Goal: Communication & Community: Answer question/provide support

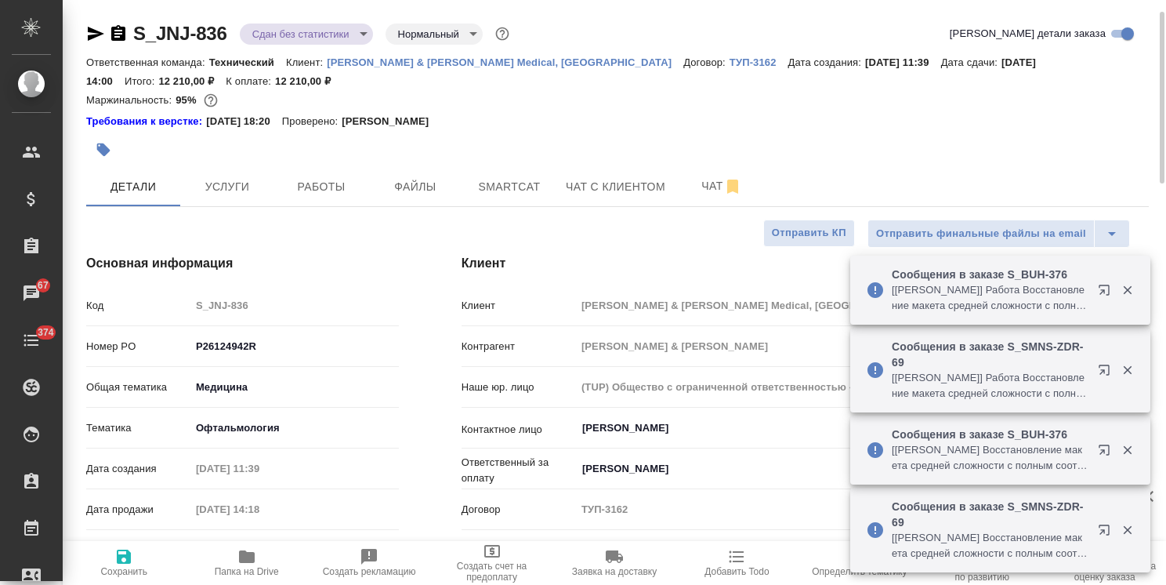
select select "RU"
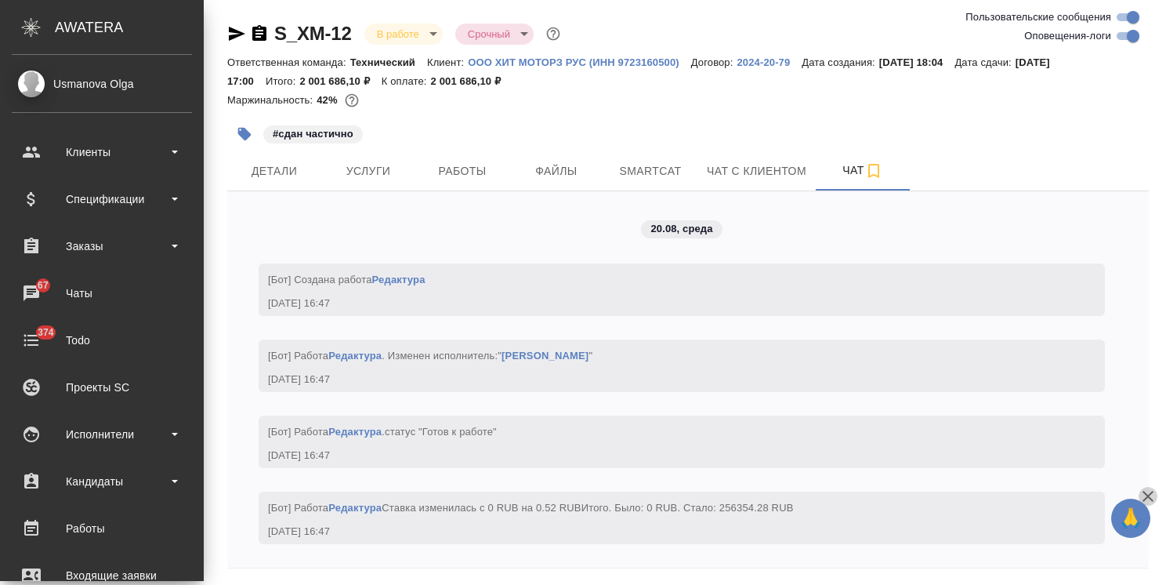
scroll to position [65333, 0]
click at [1154, 497] on icon "button" at bounding box center [1148, 496] width 19 height 19
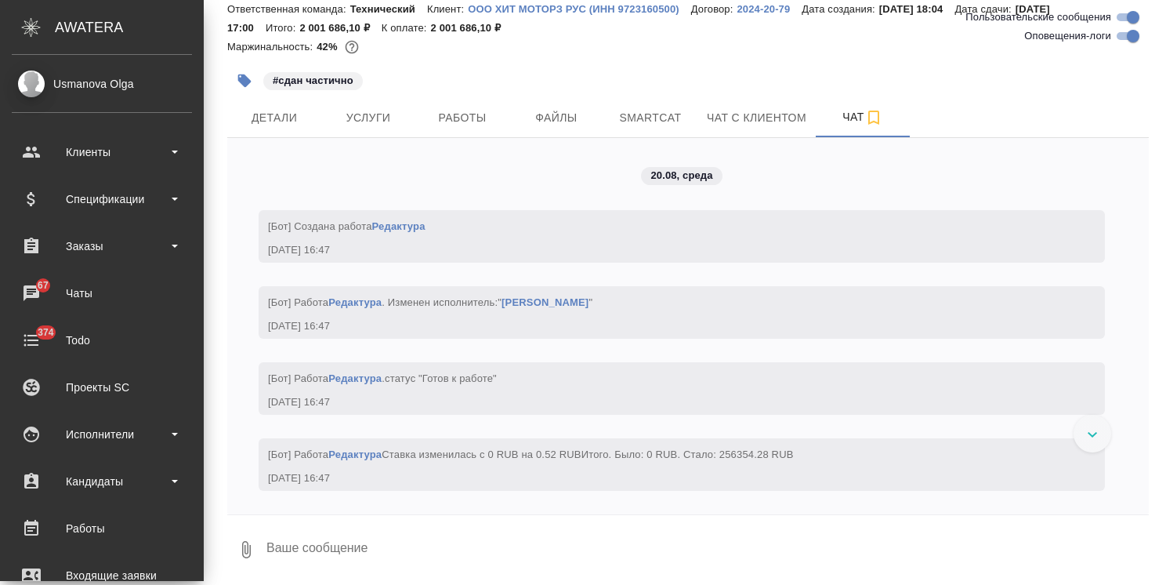
scroll to position [67007, 0]
click at [429, 531] on textarea at bounding box center [707, 549] width 884 height 53
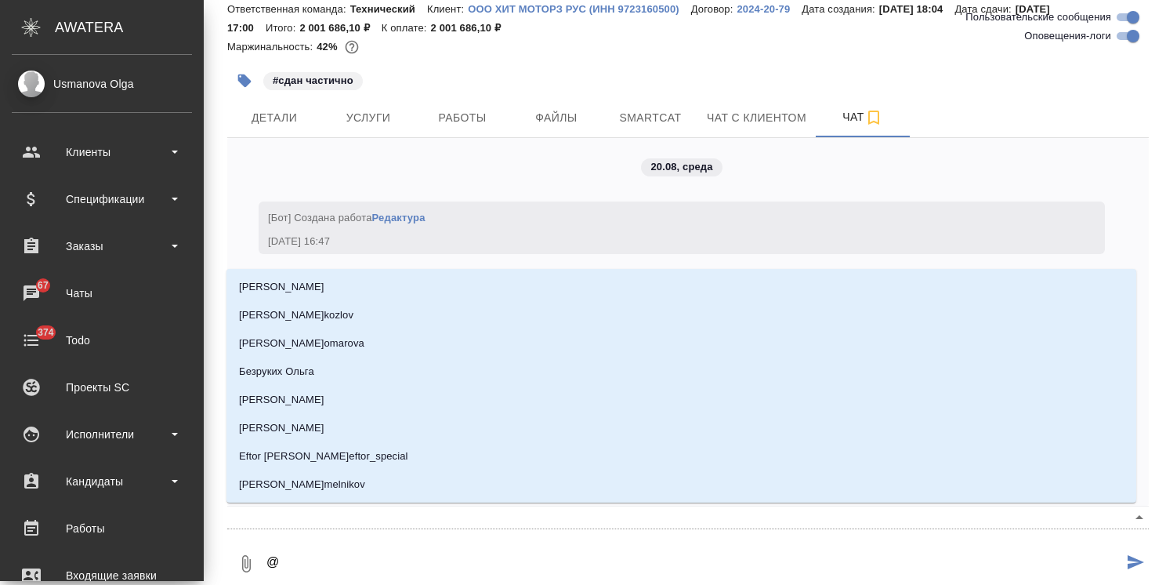
type textarea "@б"
type input "б"
type textarea "@бе"
type input "бе"
type textarea "@бел"
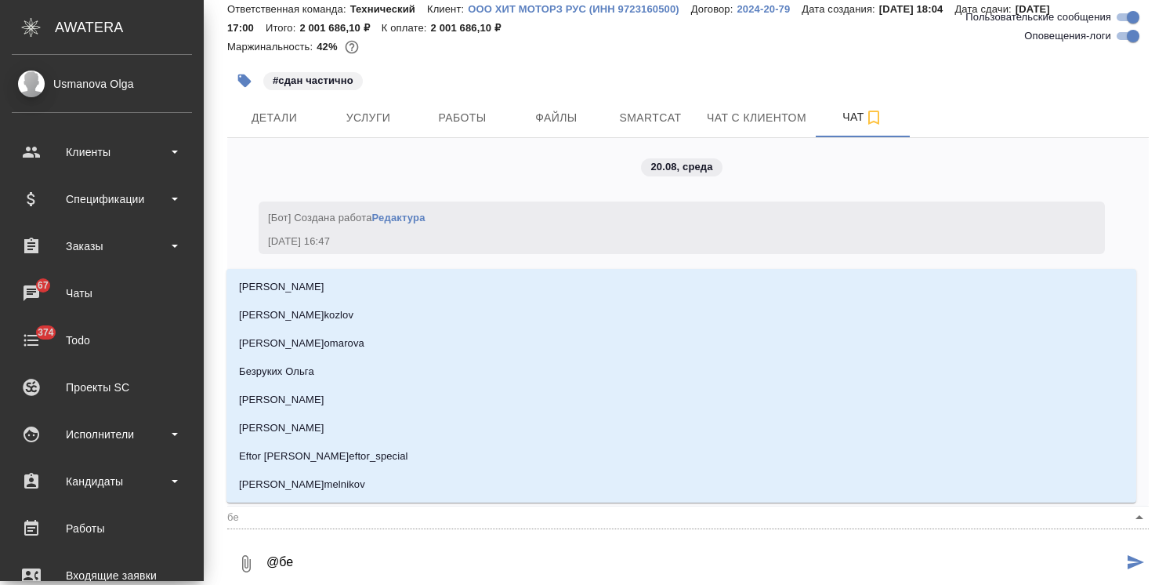
type input "бел"
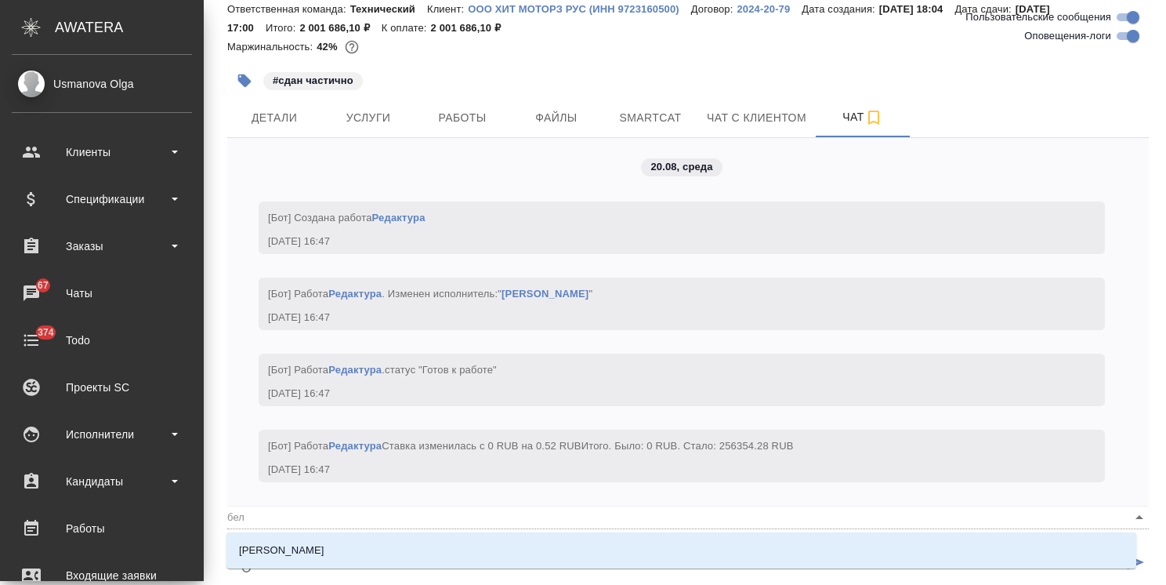
click at [392, 550] on li "[PERSON_NAME]" at bounding box center [681, 550] width 910 height 28
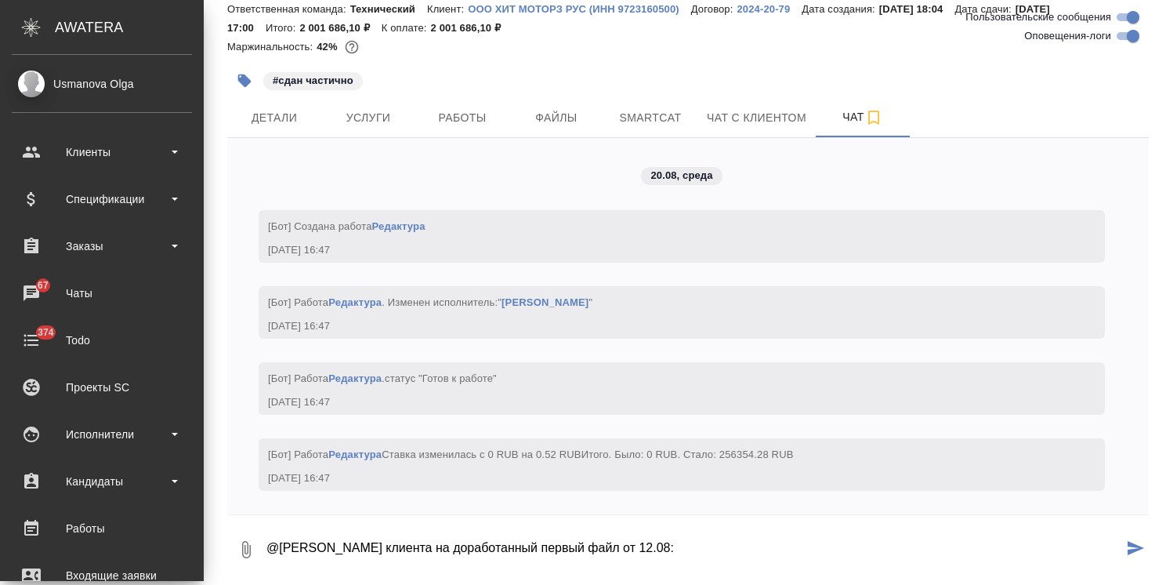
click at [658, 551] on textarea "@Белякова Юлия ОС клиента на доработанный первый файл от 12.08:" at bounding box center [694, 549] width 858 height 53
click at [702, 542] on textarea "@Белякова Юлия ОС клиента на доработанный первый файл от 11.08:" at bounding box center [694, 549] width 858 height 53
type textarea "@Белякова Юлия ОС клиента на доработанный первый файл от 11.08:"
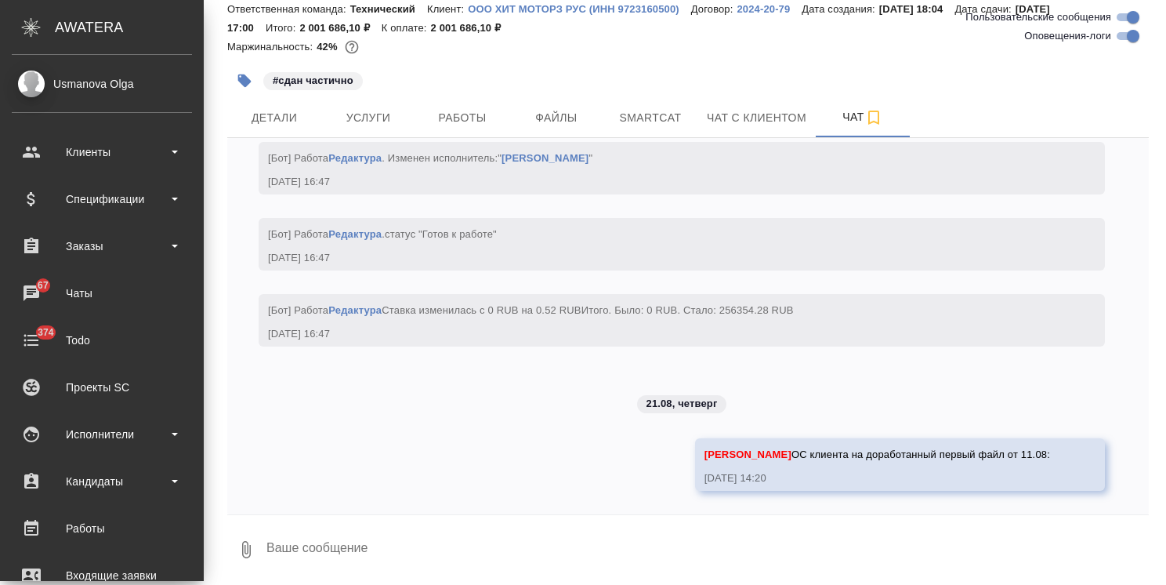
paste textarea "Ольга, добрый день Спасибо за проделанную вашей командой работу по переводу пер…"
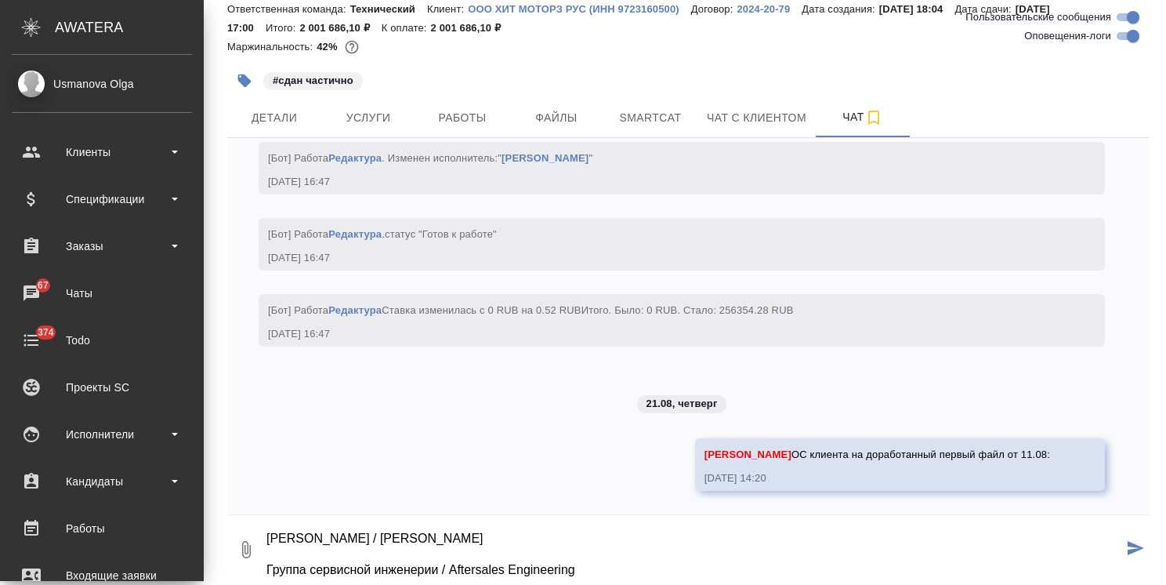
type textarea "Ольга, добрый день Спасибо за проделанную вашей командой работу по переводу пер…"
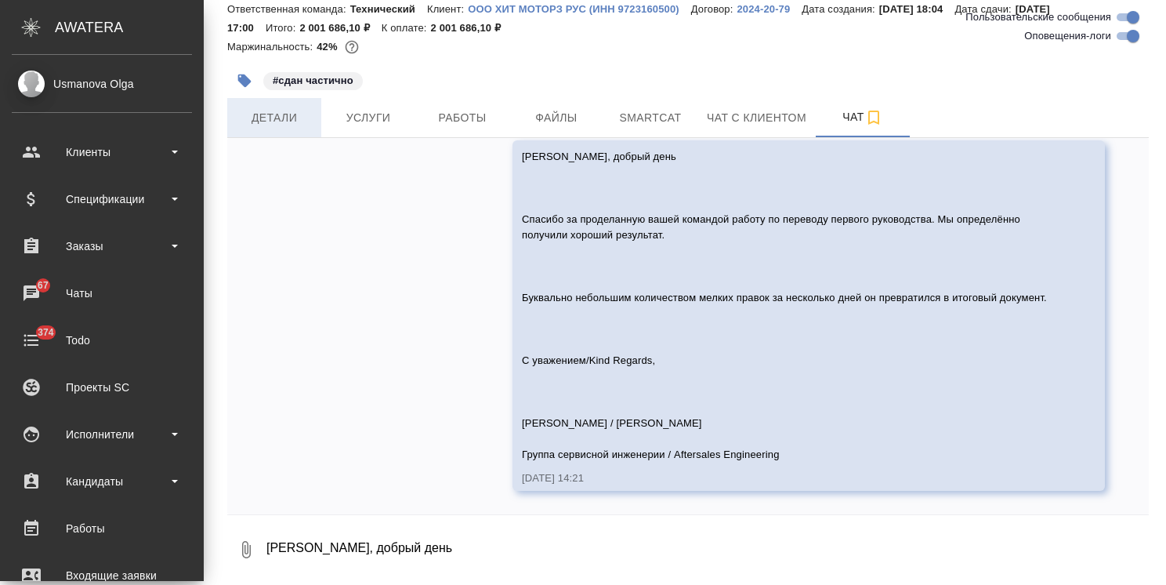
scroll to position [68274, 0]
click at [274, 125] on span "Детали" at bounding box center [274, 118] width 75 height 20
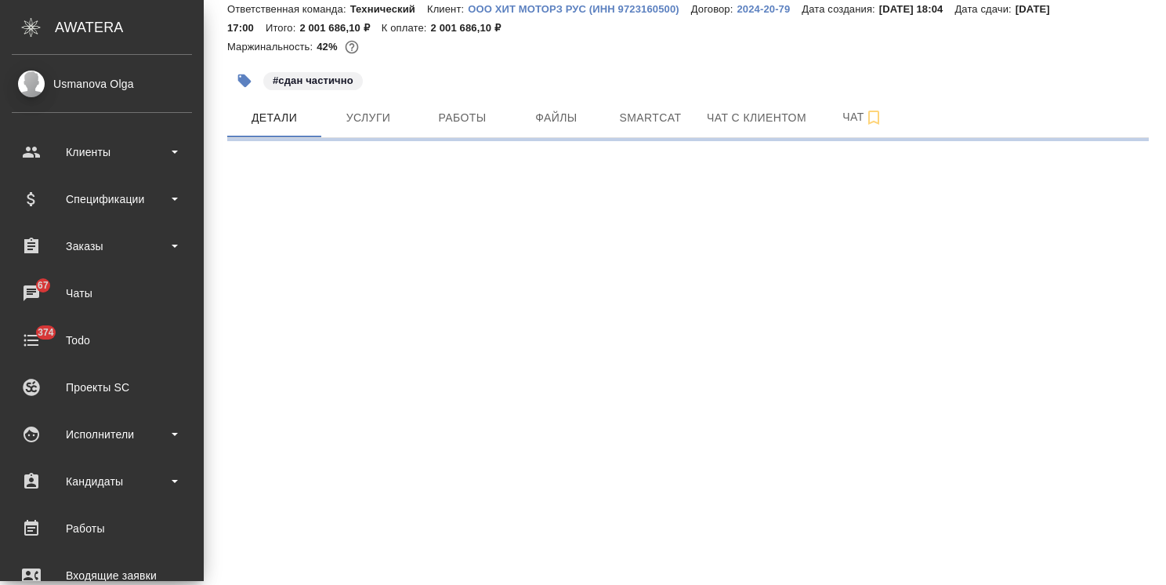
select select "RU"
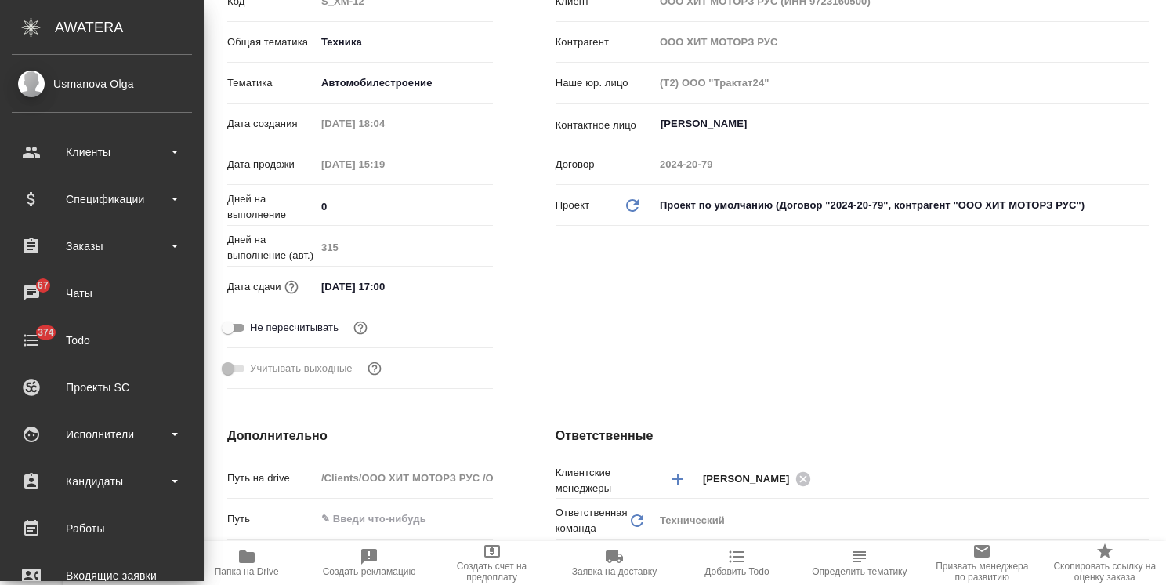
type textarea "x"
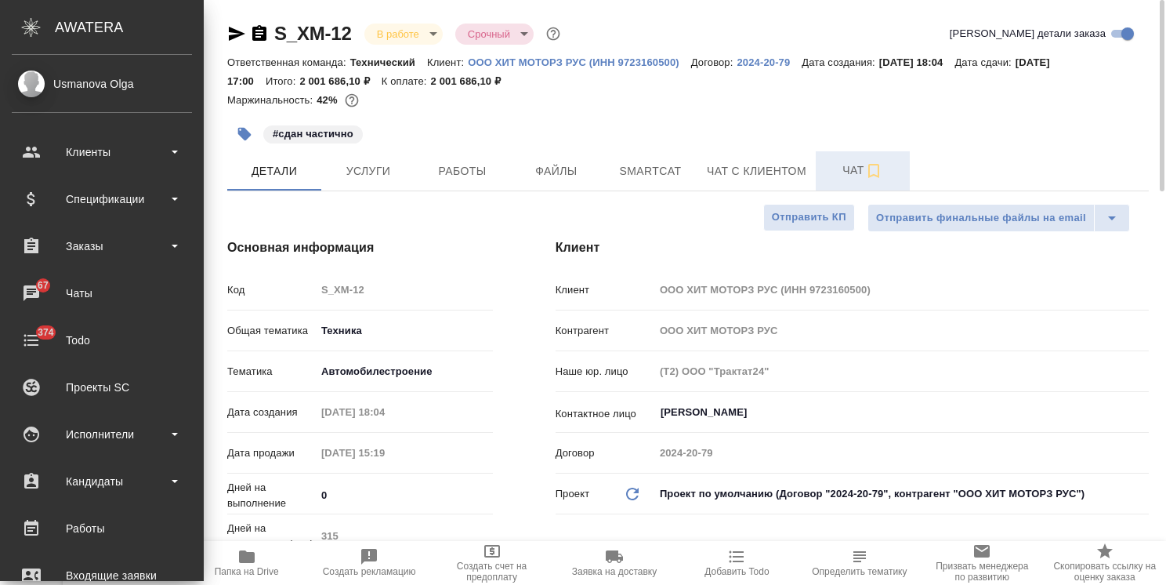
click at [852, 158] on button "Чат" at bounding box center [863, 170] width 94 height 39
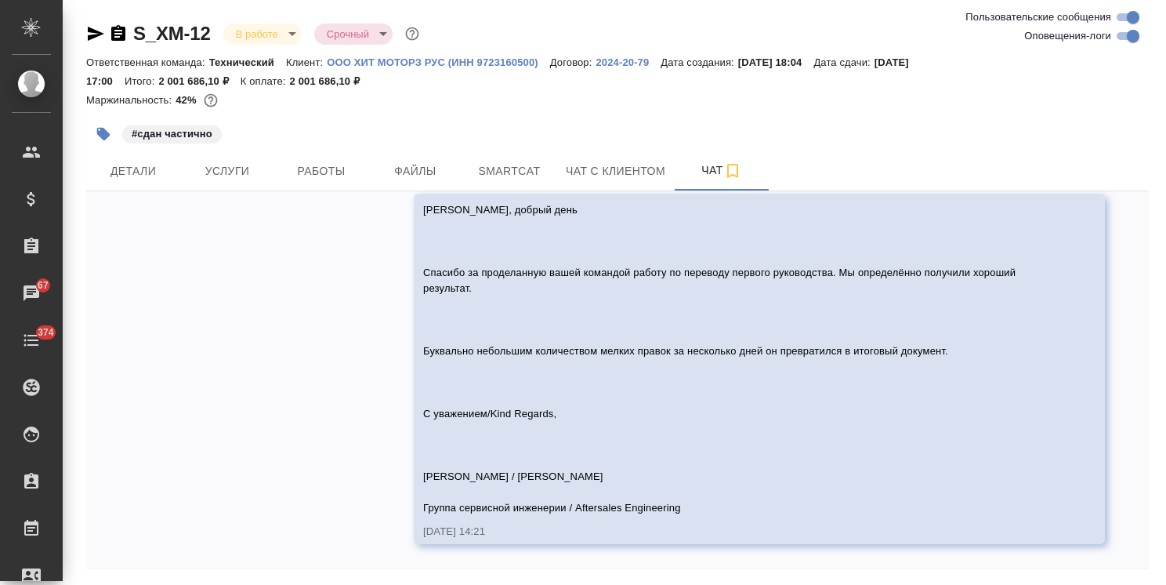
scroll to position [67662, 0]
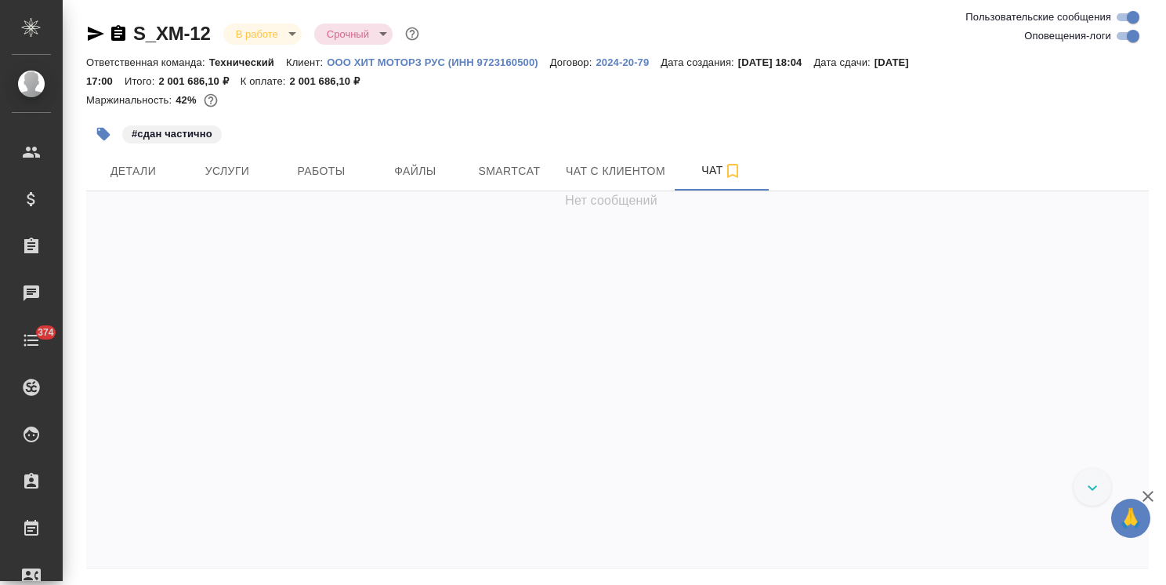
click at [390, 56] on link "ООО ХИТ МОТОРЗ РУС (ИНН 9723160500)" at bounding box center [438, 61] width 223 height 13
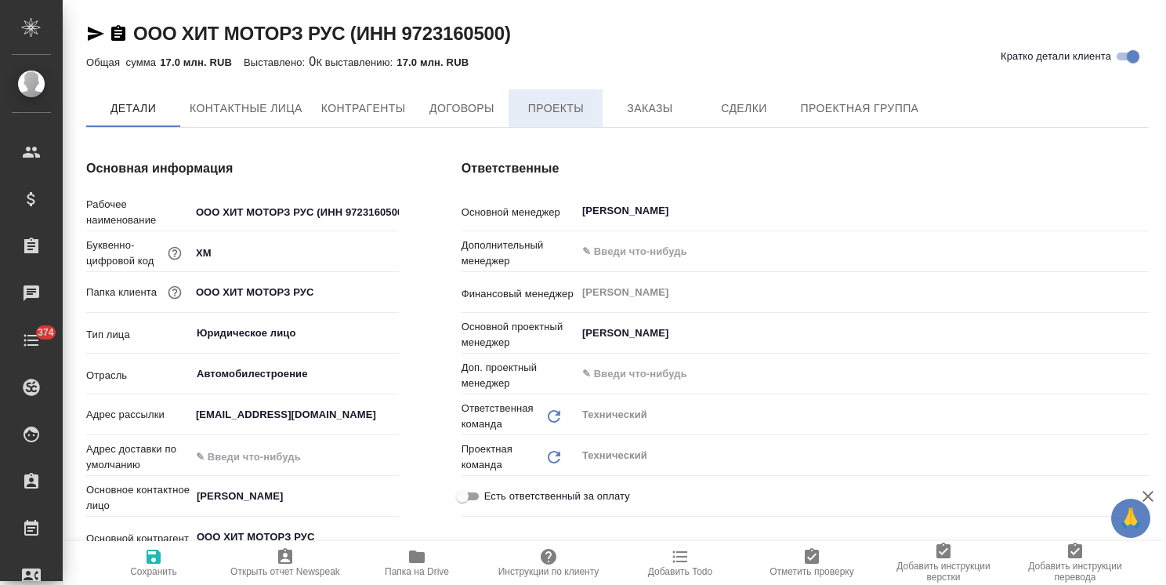
type textarea "x"
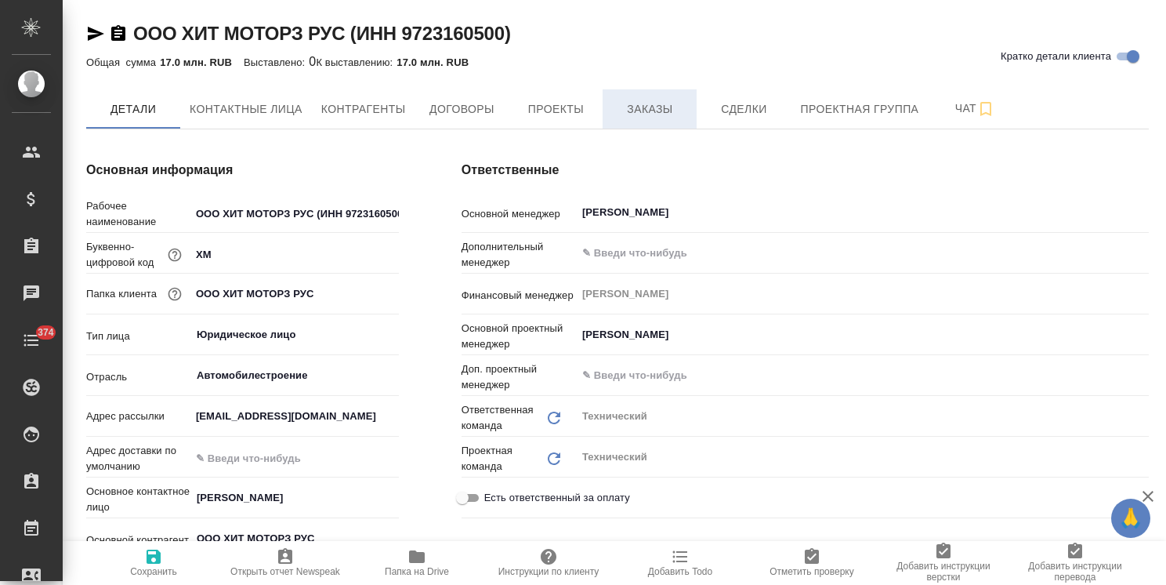
type textarea "x"
click at [655, 106] on span "Заказы" at bounding box center [649, 110] width 75 height 20
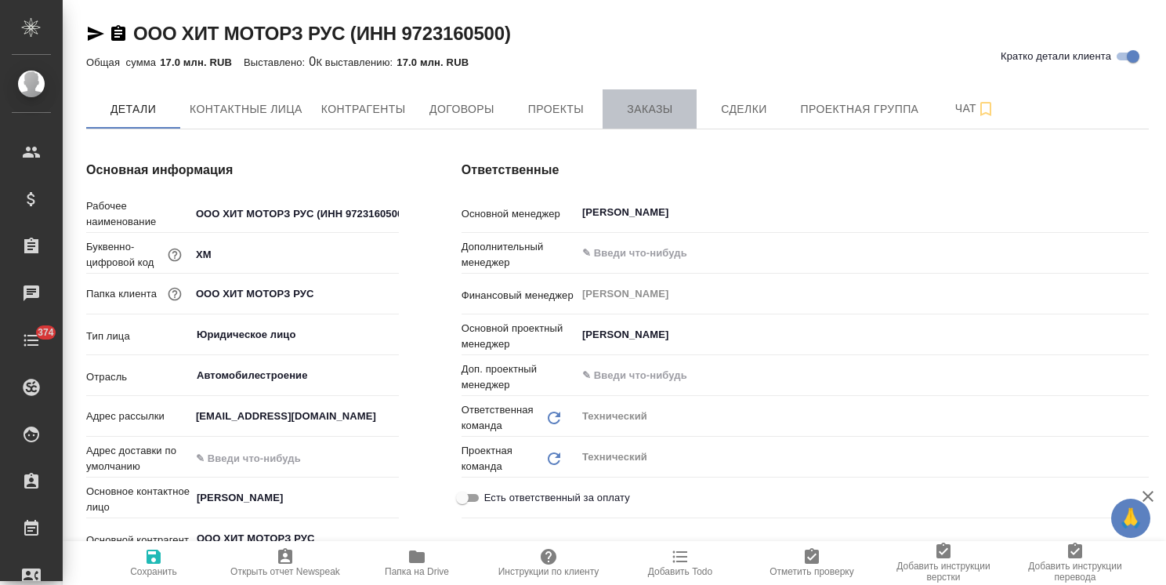
type textarea "x"
